Goal: Task Accomplishment & Management: Use online tool/utility

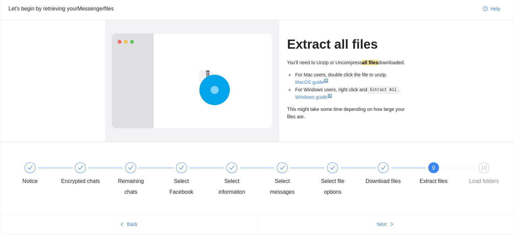
scroll to position [49, 0]
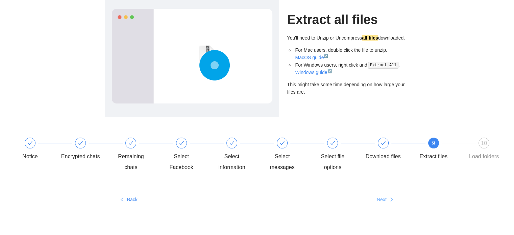
click at [390, 200] on icon "right" at bounding box center [391, 199] width 5 height 5
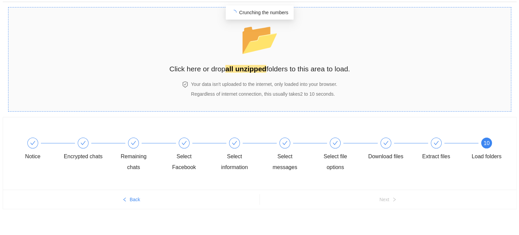
scroll to position [0, 0]
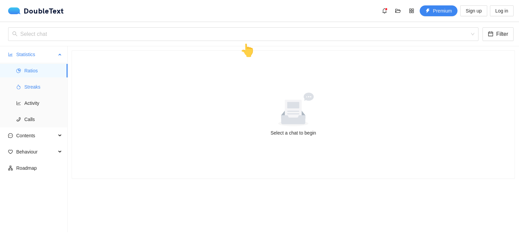
click at [35, 85] on span "Streaks" at bounding box center [43, 87] width 38 height 14
click at [56, 41] on div "Select chat" at bounding box center [243, 34] width 470 height 14
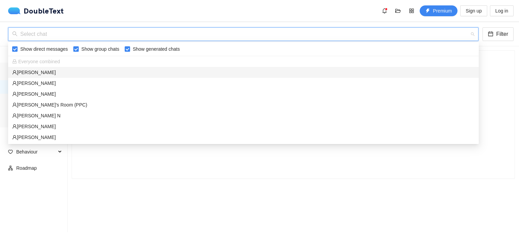
click at [73, 50] on input "Show group chats" at bounding box center [75, 48] width 5 height 5
checkbox input "false"
click at [125, 50] on input "Show generated chats" at bounding box center [127, 48] width 5 height 5
checkbox input "false"
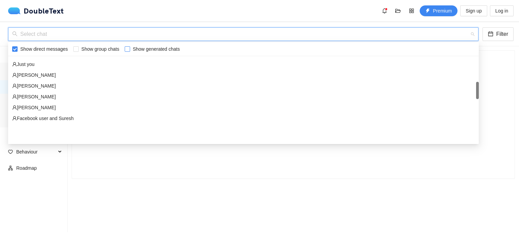
scroll to position [135, 0]
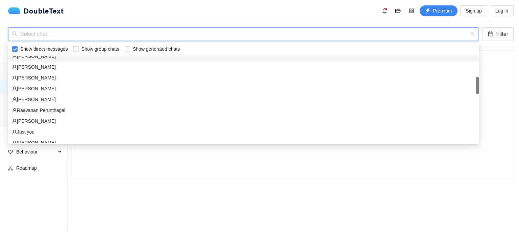
click at [52, 39] on input "search" at bounding box center [240, 34] width 457 height 13
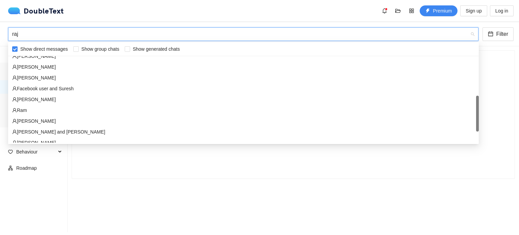
scroll to position [0, 0]
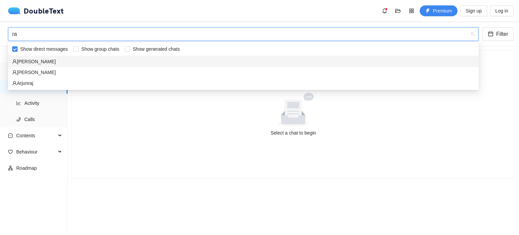
type input "r"
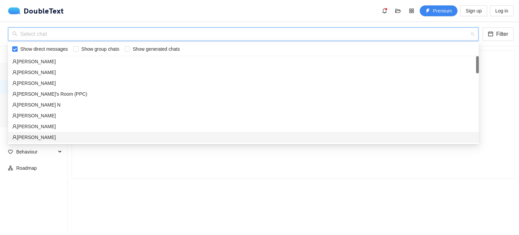
click at [53, 196] on ul "Statistics Ratios Streaks Activity Calls Contents Behaviour Roadmap" at bounding box center [34, 139] width 68 height 186
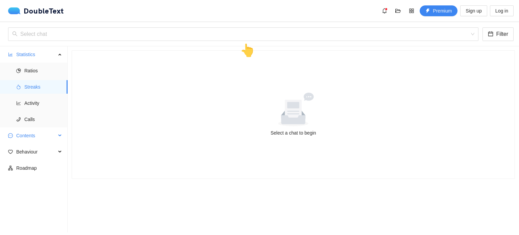
click at [34, 137] on span "Contents" at bounding box center [36, 136] width 40 height 14
click at [32, 71] on span "Ratios" at bounding box center [43, 71] width 38 height 14
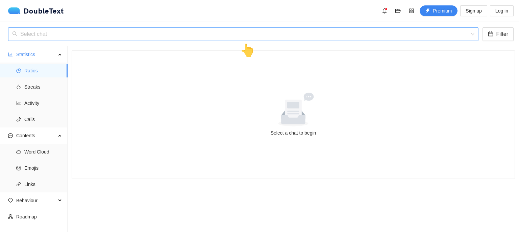
click at [43, 34] on input "search" at bounding box center [240, 34] width 457 height 13
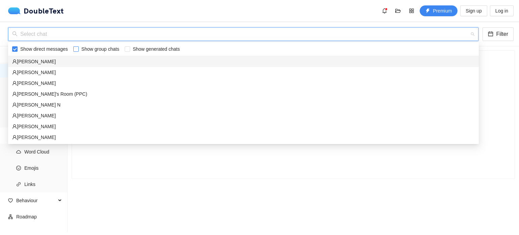
click at [73, 50] on input "Show group chats" at bounding box center [75, 48] width 5 height 5
checkbox input "true"
click at [126, 49] on input "Show generated chats" at bounding box center [127, 48] width 5 height 5
checkbox input "true"
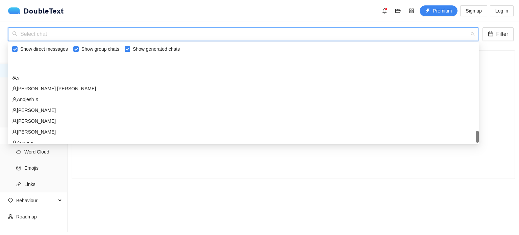
scroll to position [702, 0]
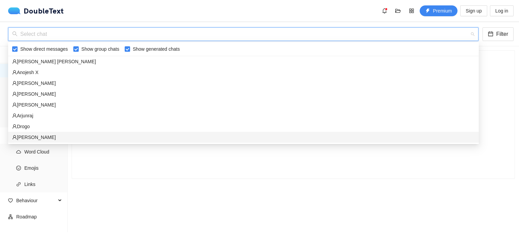
click at [100, 208] on section "Select a chat to begin" at bounding box center [293, 139] width 451 height 186
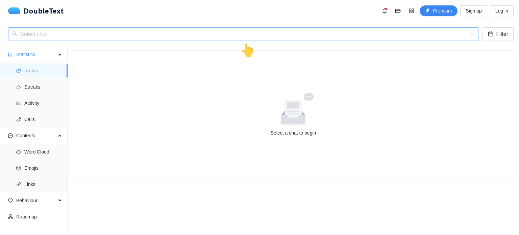
click at [60, 36] on input "search" at bounding box center [240, 34] width 457 height 13
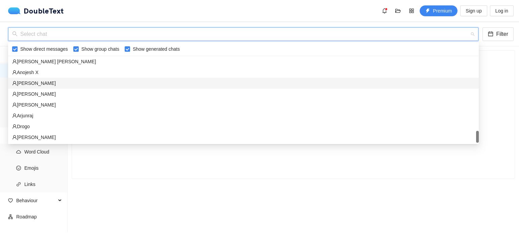
click at [37, 84] on div "[PERSON_NAME]" at bounding box center [243, 82] width 462 height 7
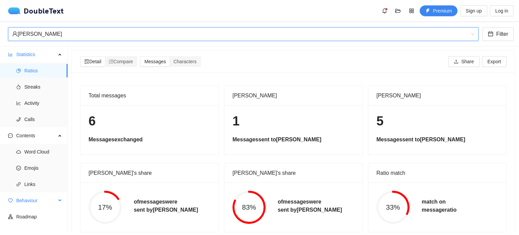
click at [33, 200] on span "Behaviour" at bounding box center [36, 201] width 40 height 14
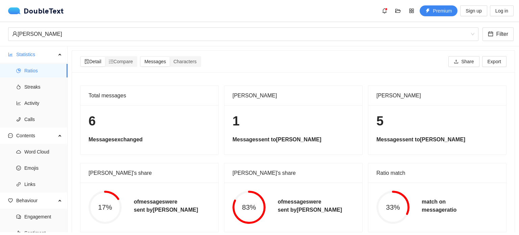
scroll to position [0, 0]
click at [33, 90] on span "Streaks" at bounding box center [43, 87] width 38 height 14
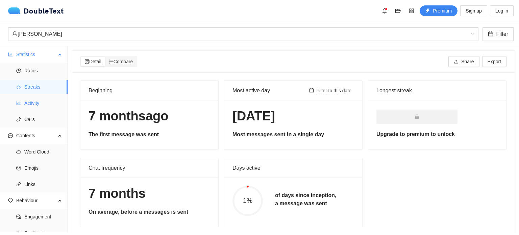
click at [33, 107] on span "Activity" at bounding box center [43, 103] width 38 height 14
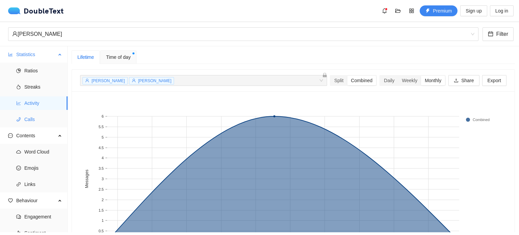
click at [33, 119] on span "Calls" at bounding box center [43, 119] width 38 height 14
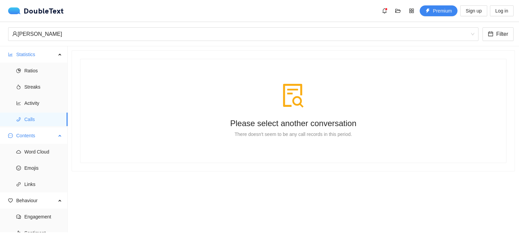
click at [29, 140] on span "Contents" at bounding box center [36, 136] width 40 height 14
click at [28, 142] on span "Contents" at bounding box center [36, 136] width 40 height 14
click at [28, 214] on span "Engagement" at bounding box center [43, 217] width 38 height 14
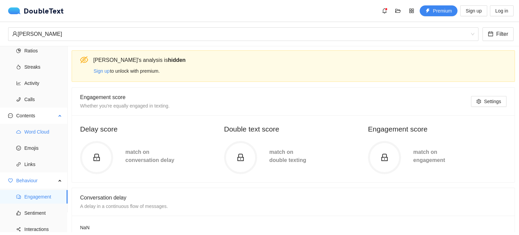
scroll to position [40, 0]
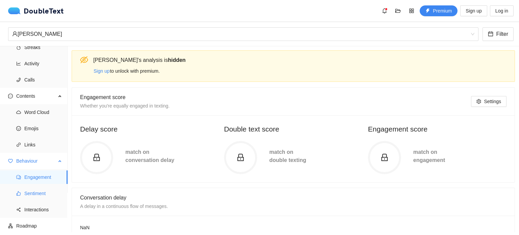
click at [26, 198] on span "Sentiment" at bounding box center [43, 193] width 38 height 14
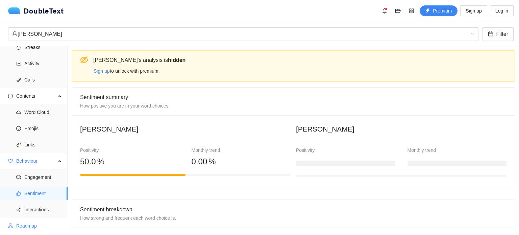
click at [24, 225] on span "Roadmap" at bounding box center [39, 226] width 46 height 14
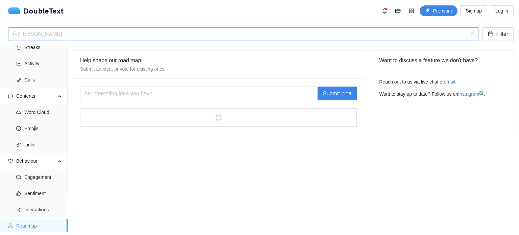
click at [51, 41] on div "[PERSON_NAME]" at bounding box center [243, 34] width 470 height 14
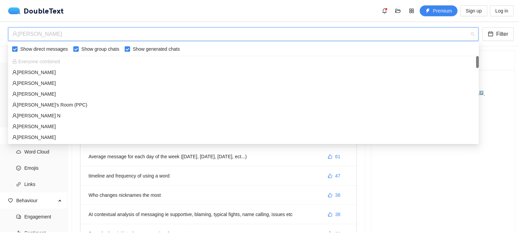
click at [33, 106] on div "[PERSON_NAME]'s Room (PPC)" at bounding box center [243, 104] width 462 height 7
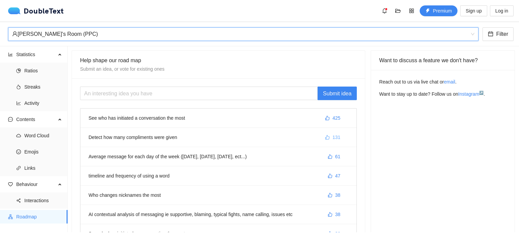
click at [332, 138] on span "131" at bounding box center [336, 136] width 8 height 7
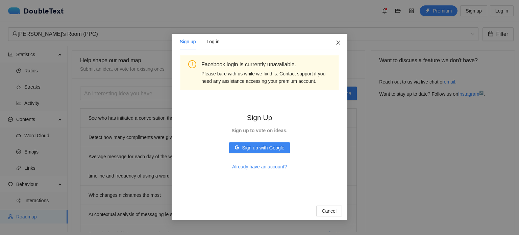
click at [338, 42] on span "Close" at bounding box center [338, 43] width 18 height 18
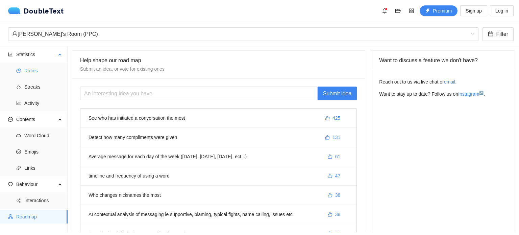
click at [44, 71] on span "Ratios" at bounding box center [43, 71] width 38 height 14
